Goal: Check status

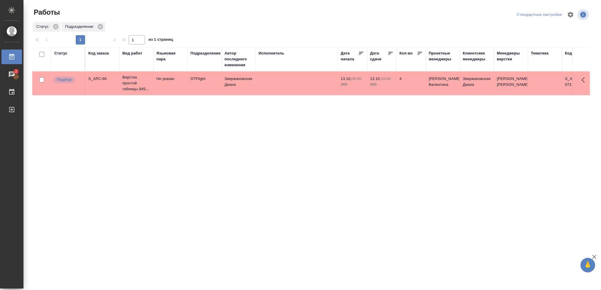
click at [61, 53] on div "Статус" at bounding box center [60, 53] width 13 height 6
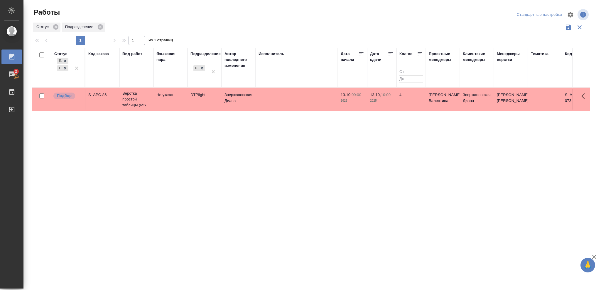
click at [62, 52] on div "Статус" at bounding box center [60, 54] width 13 height 6
click at [66, 67] on icon at bounding box center [65, 68] width 2 height 2
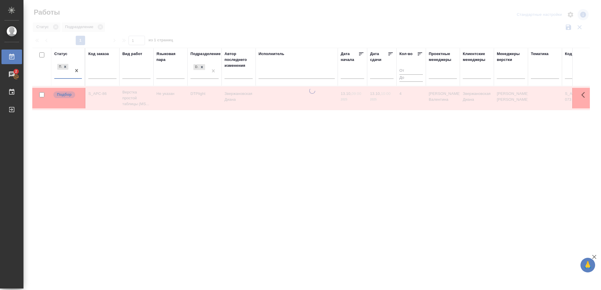
click at [64, 67] on icon at bounding box center [65, 67] width 4 height 4
click at [65, 72] on div at bounding box center [68, 73] width 28 height 9
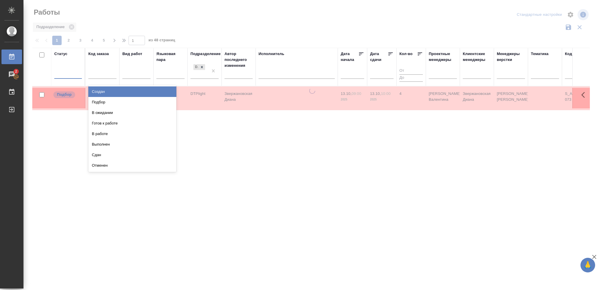
click at [105, 112] on div "В ожидании" at bounding box center [132, 113] width 88 height 11
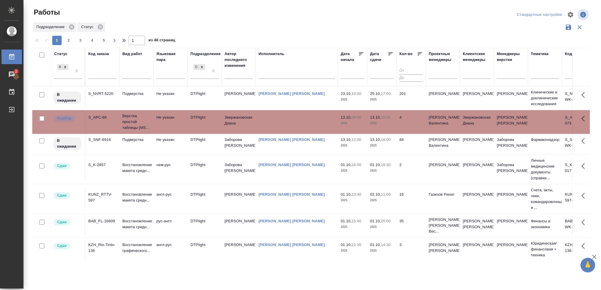
click at [99, 113] on td "S_APC-86" at bounding box center [102, 122] width 34 height 21
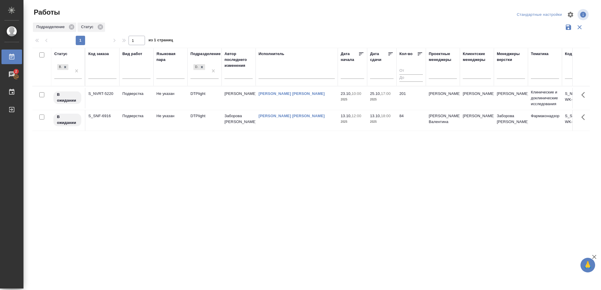
click at [390, 53] on icon at bounding box center [390, 54] width 4 height 3
